Goal: Book appointment/travel/reservation

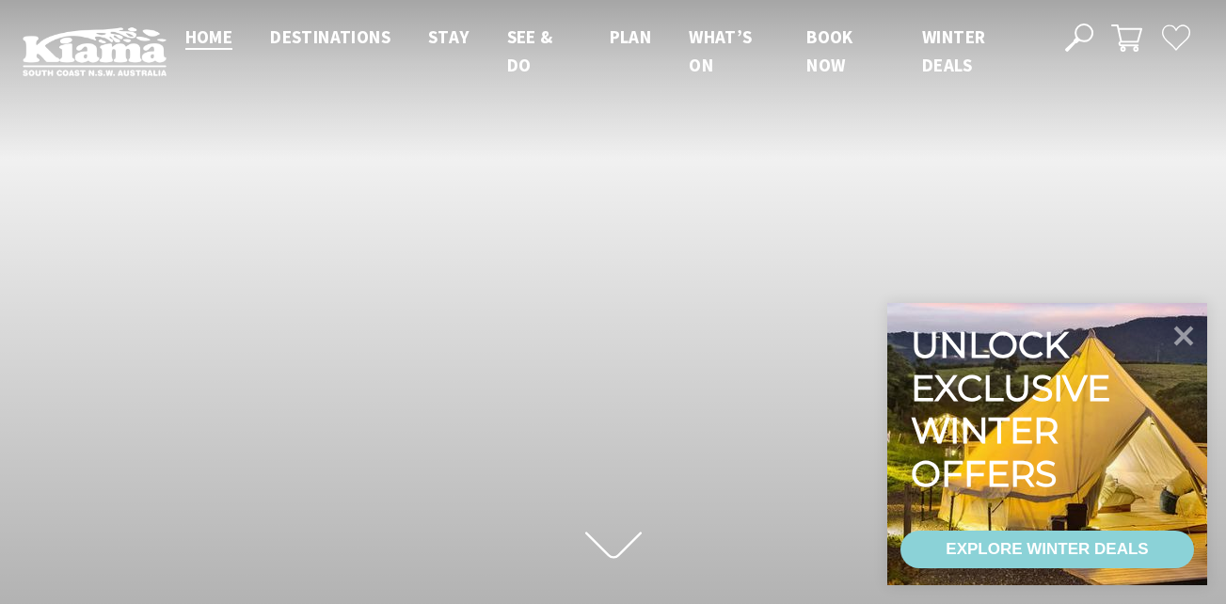
scroll to position [330, 1240]
click at [1185, 322] on icon at bounding box center [1183, 334] width 45 height 45
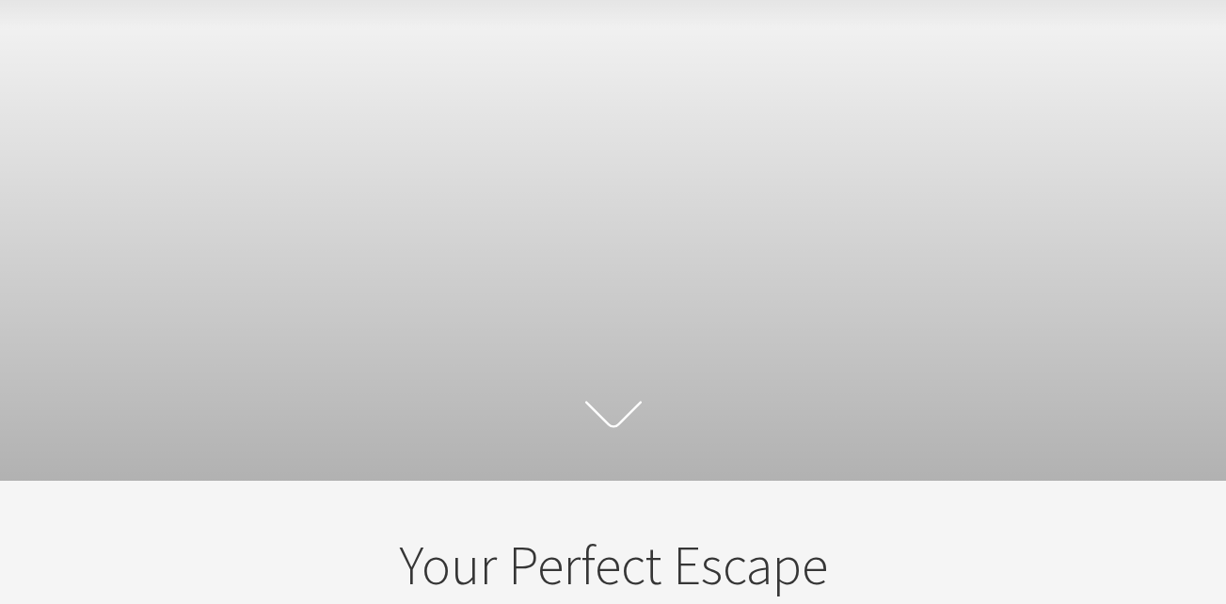
scroll to position [0, 0]
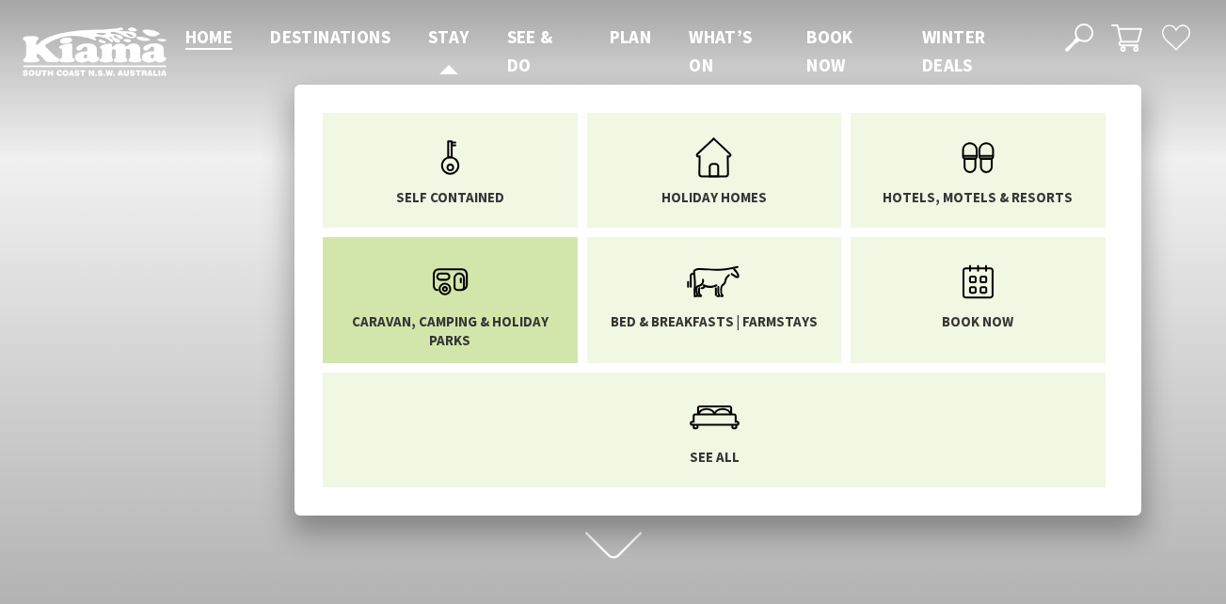
click at [444, 337] on span "Caravan, Camping & Holiday Parks" at bounding box center [450, 330] width 227 height 37
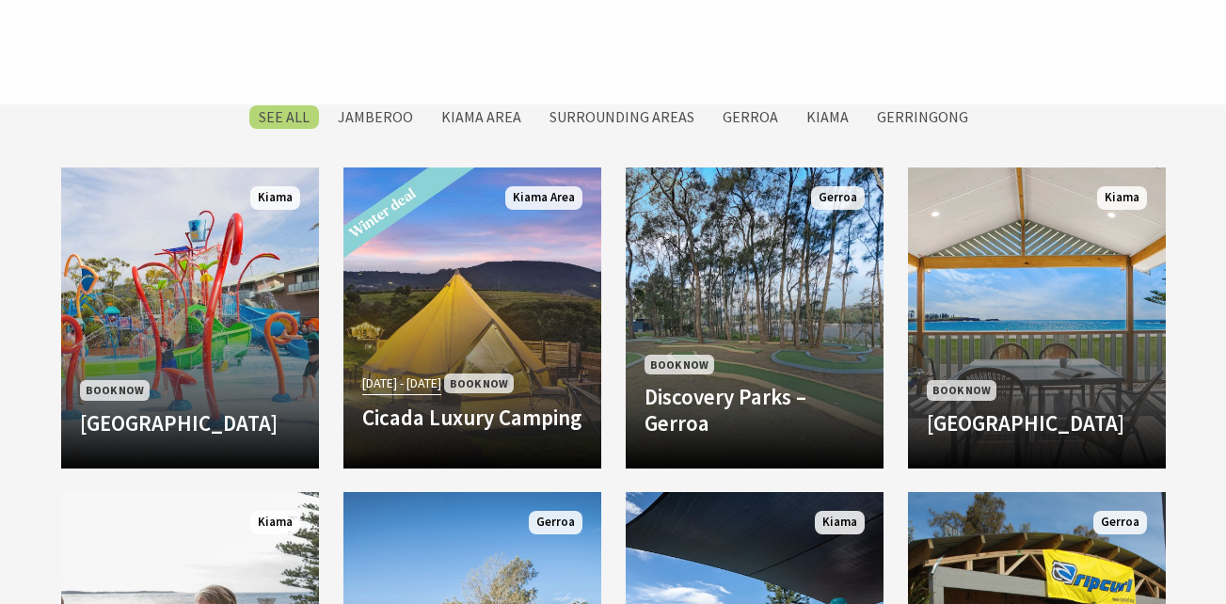
scroll to position [828, 0]
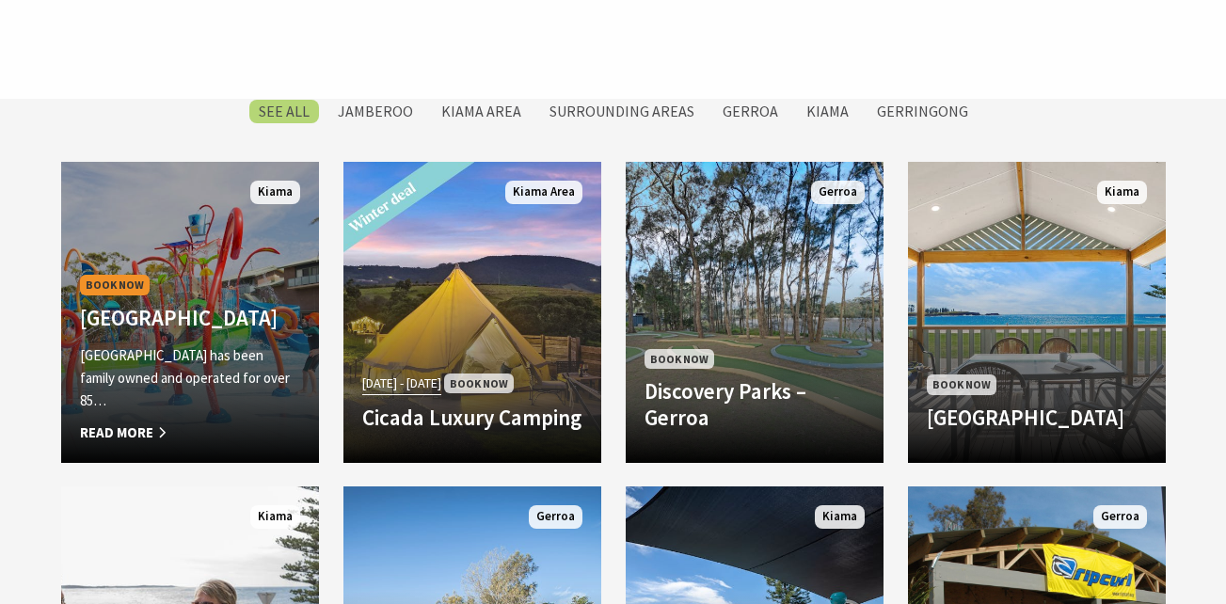
click at [203, 378] on p "BIG4 Easts Beach Holiday Park has been family owned and operated for over 85…" at bounding box center [190, 378] width 220 height 68
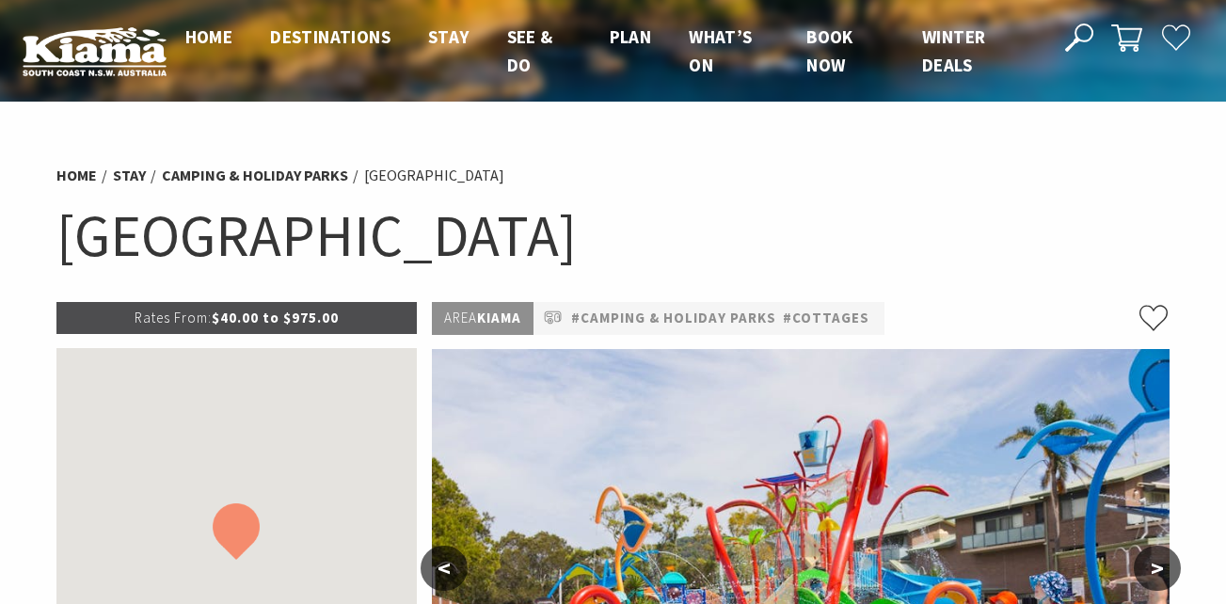
select select "3"
select select "2"
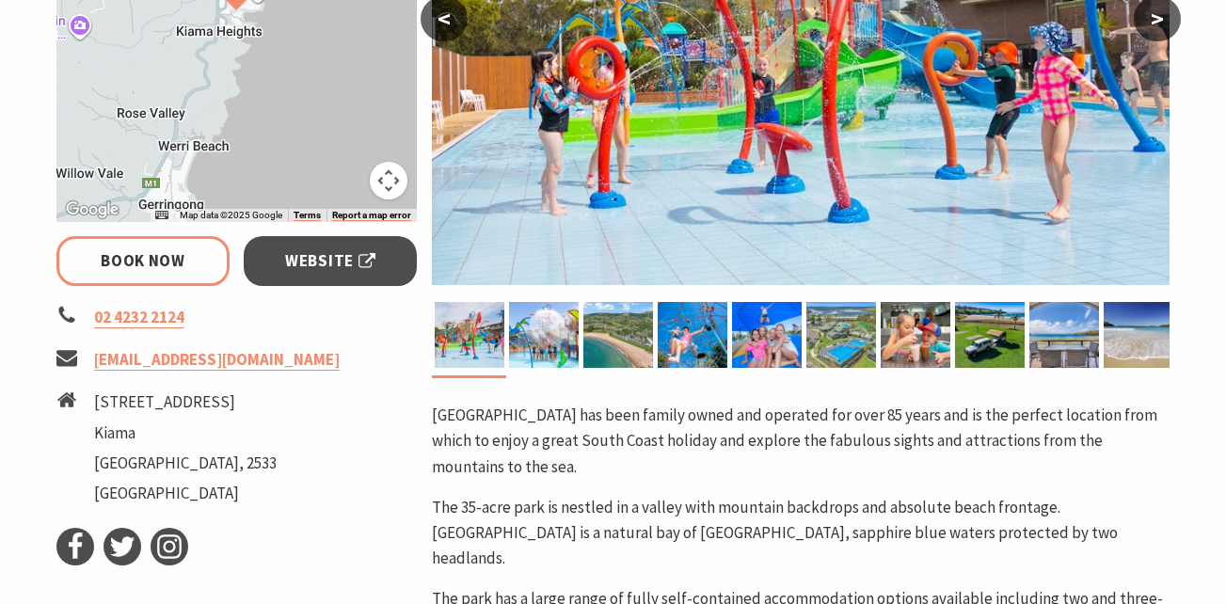
scroll to position [602, 0]
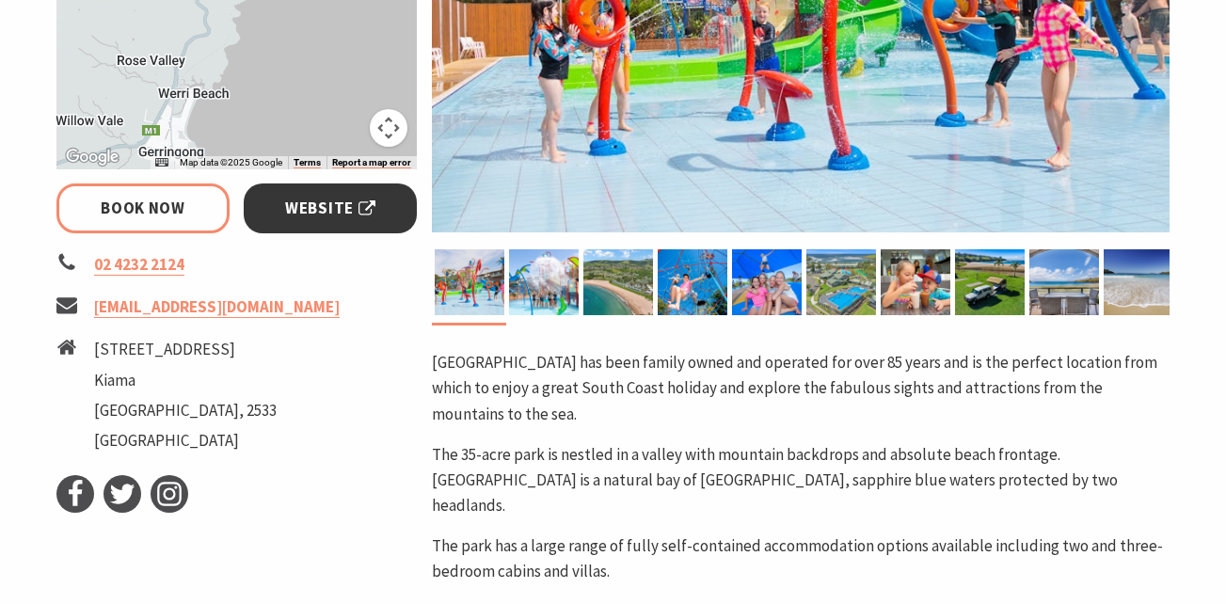
click at [306, 206] on span "Website" at bounding box center [330, 208] width 90 height 25
